Goal: Download file/media

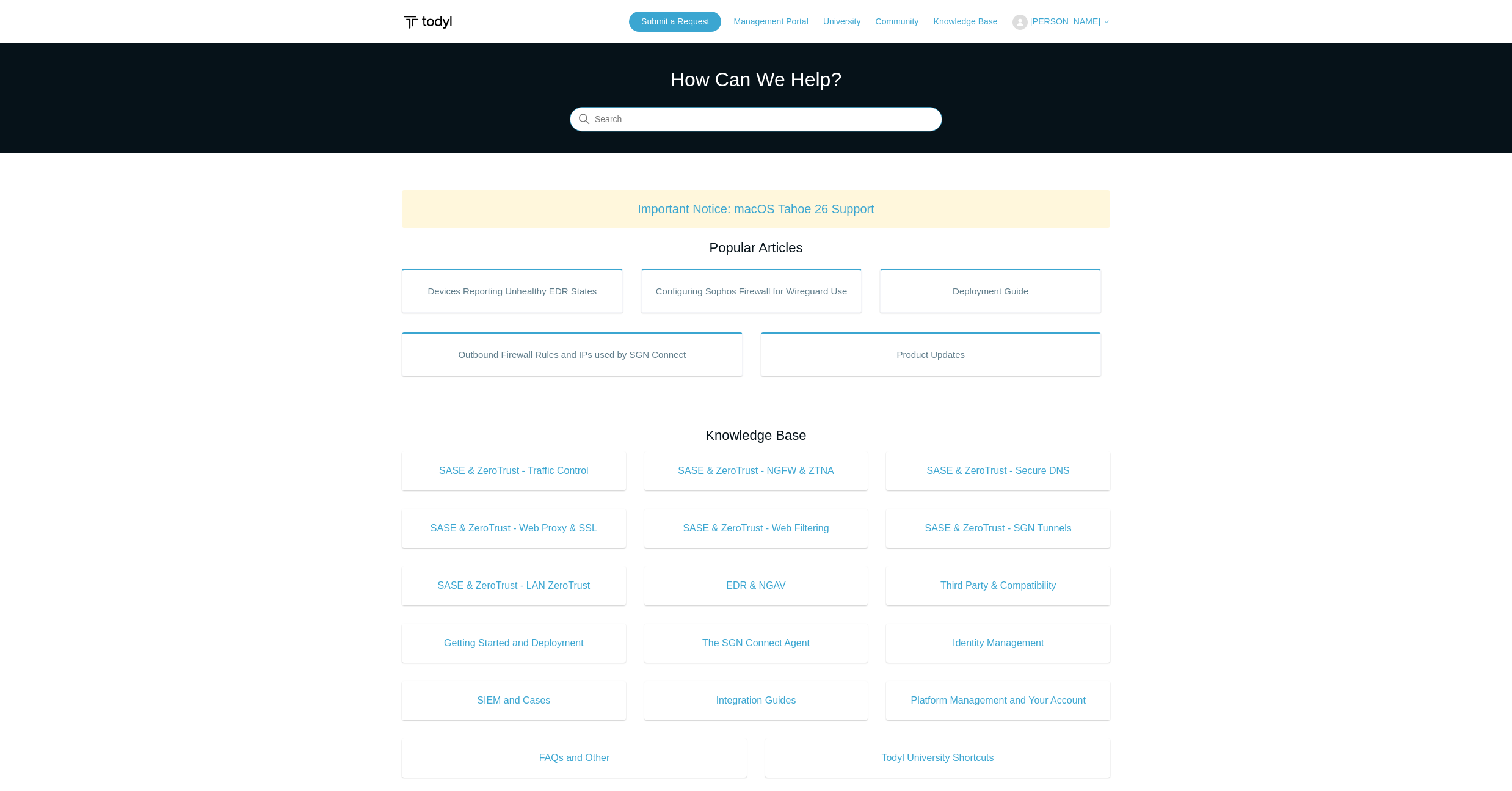
click at [785, 120] on input "Search" at bounding box center [756, 119] width 372 height 24
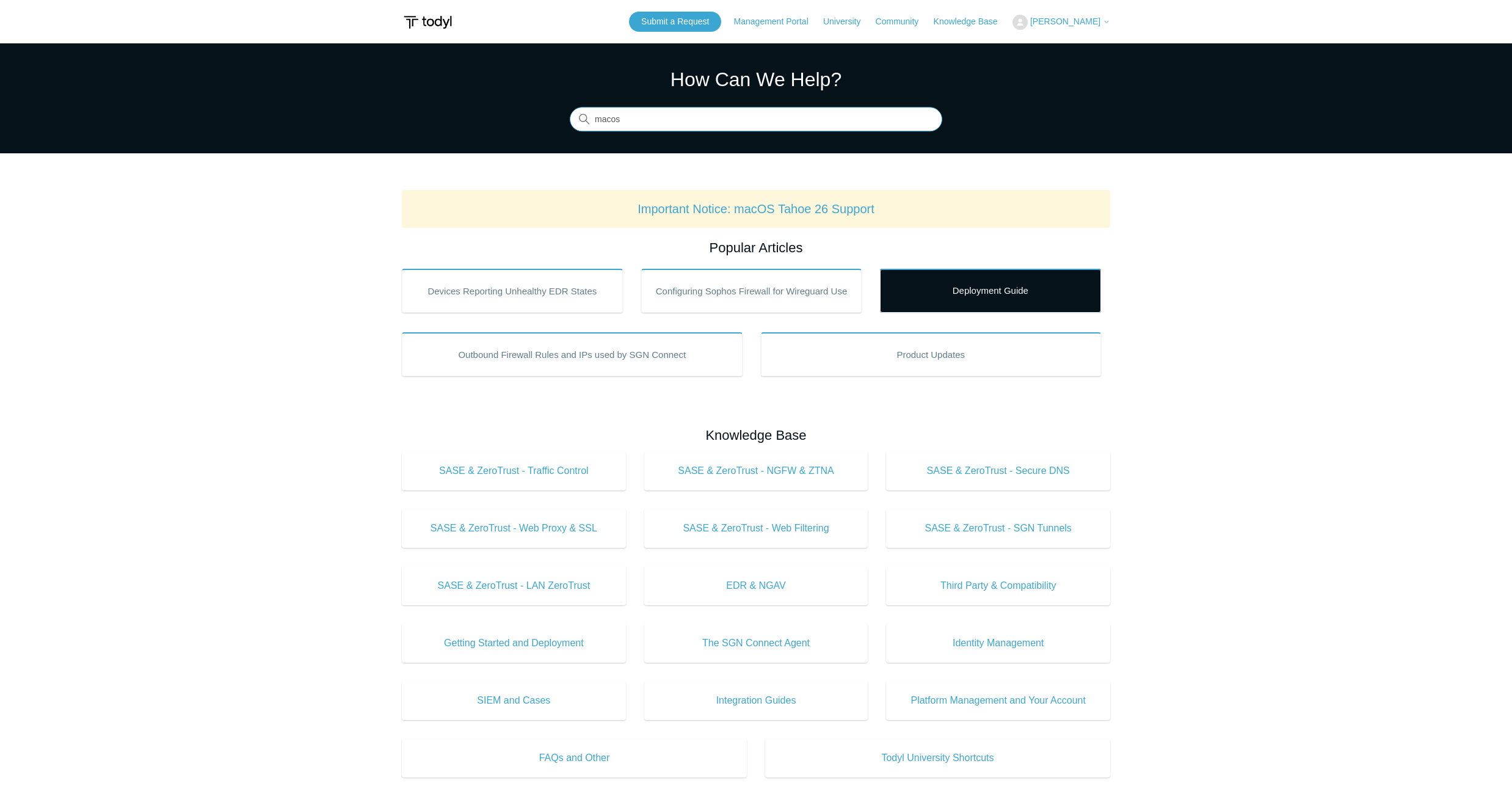
type input "macos"
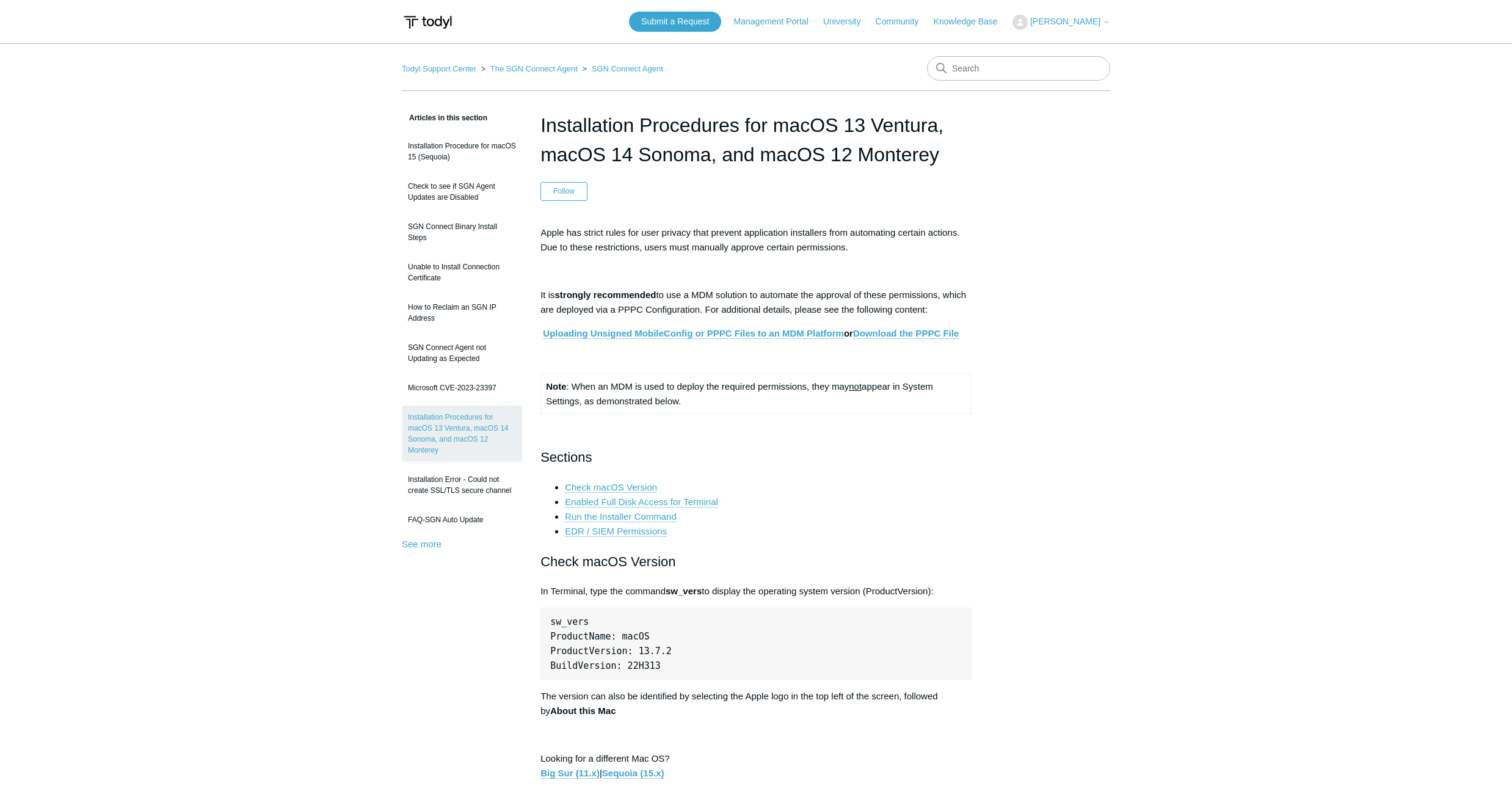
scroll to position [7, 0]
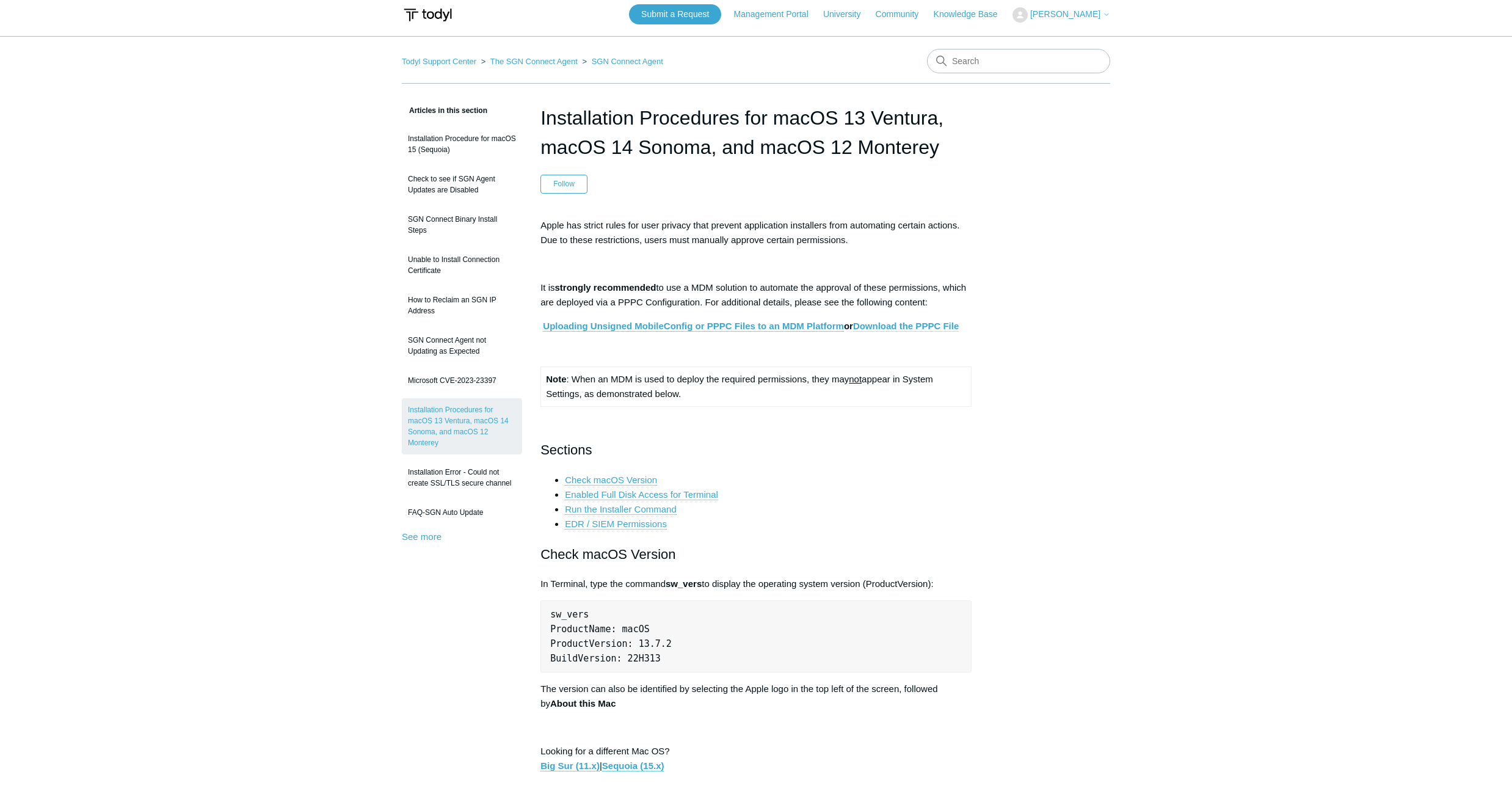
click at [900, 326] on link "Download the PPPC File" at bounding box center [906, 326] width 106 height 11
